Goal: Information Seeking & Learning: Learn about a topic

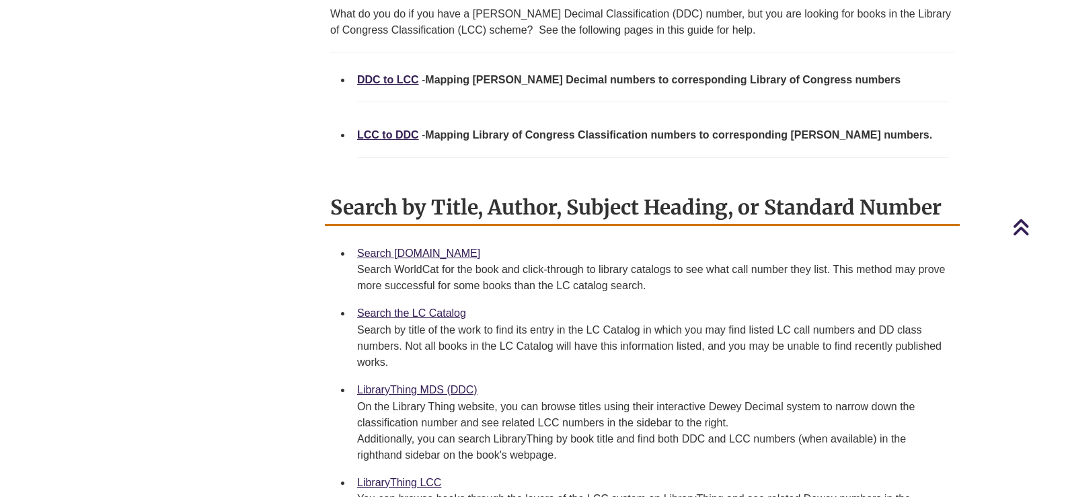
scroll to position [336, 0]
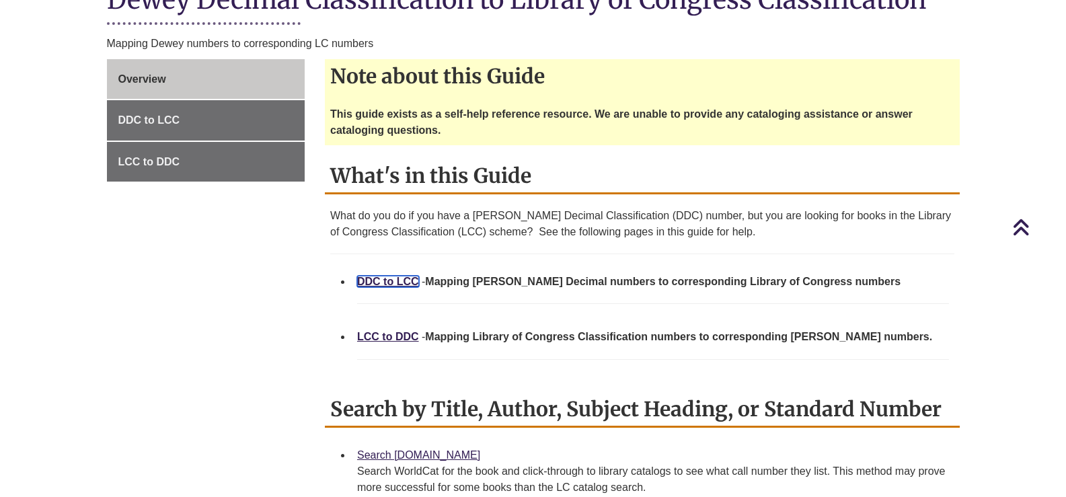
click at [398, 278] on link "DDC to LCC" at bounding box center [388, 281] width 62 height 11
click at [406, 338] on link "LCC to DDC" at bounding box center [388, 336] width 62 height 11
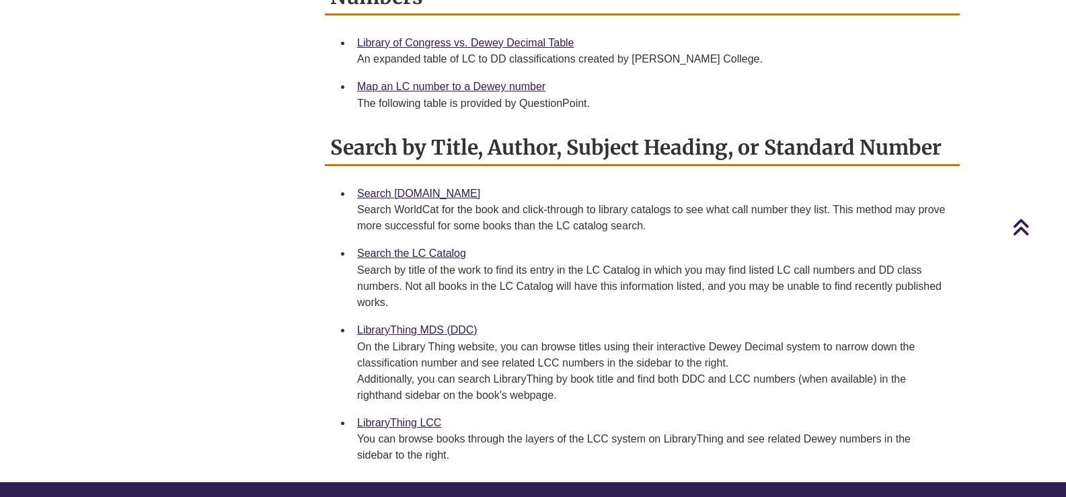
scroll to position [740, 0]
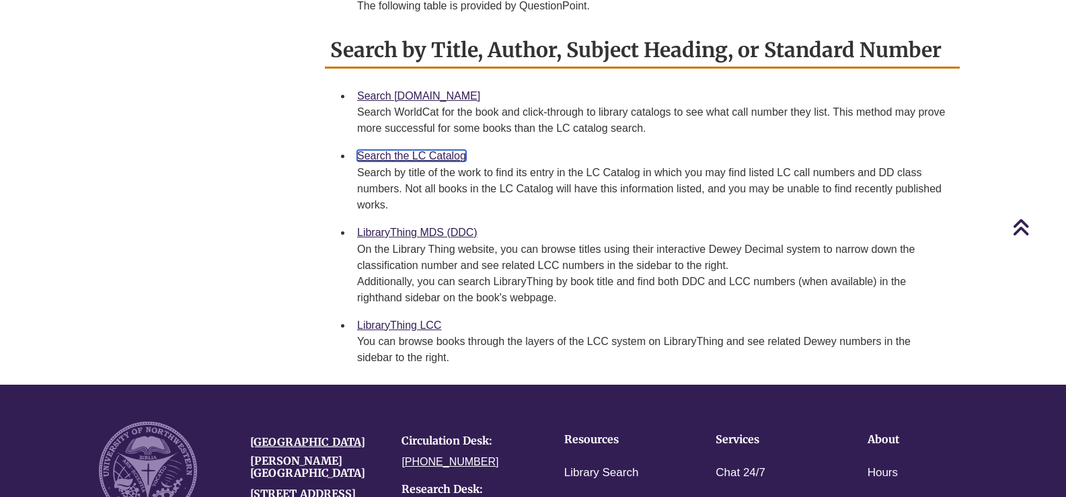
click at [456, 157] on link "Search the LC Catalog" at bounding box center [411, 155] width 109 height 11
click at [422, 232] on link "LibraryThing MDS (DDC)" at bounding box center [417, 232] width 120 height 11
click at [399, 326] on link "LibraryThing LCC" at bounding box center [399, 325] width 84 height 11
